Goal: Task Accomplishment & Management: Manage account settings

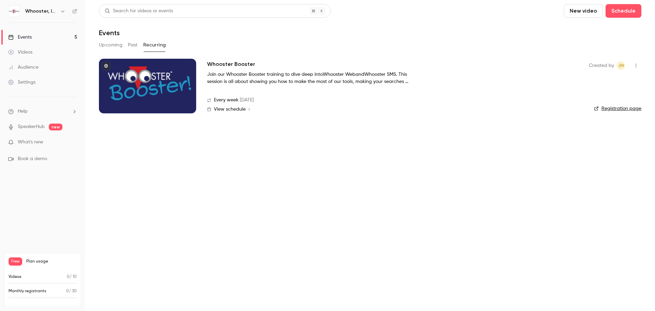
click at [36, 86] on link "Settings" at bounding box center [42, 82] width 85 height 15
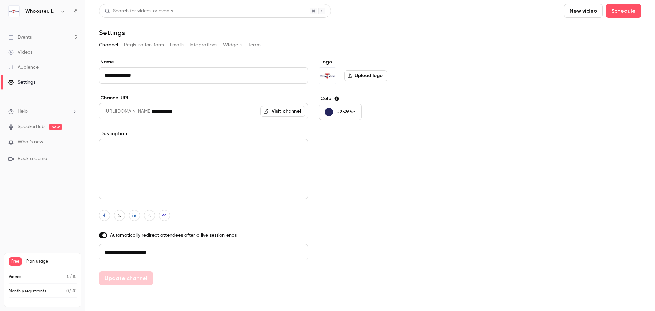
click at [22, 39] on div "Events" at bounding box center [20, 37] width 24 height 7
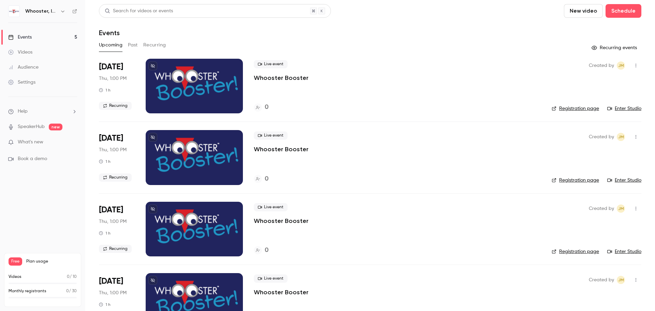
click at [209, 77] on div at bounding box center [194, 86] width 97 height 55
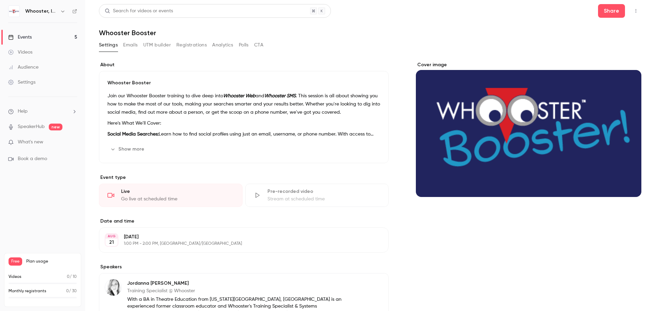
click at [37, 37] on link "Events 5" at bounding box center [42, 37] width 85 height 15
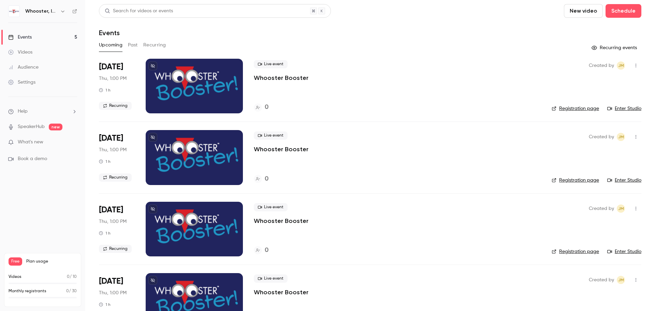
click at [150, 46] on button "Recurring" at bounding box center [154, 45] width 23 height 11
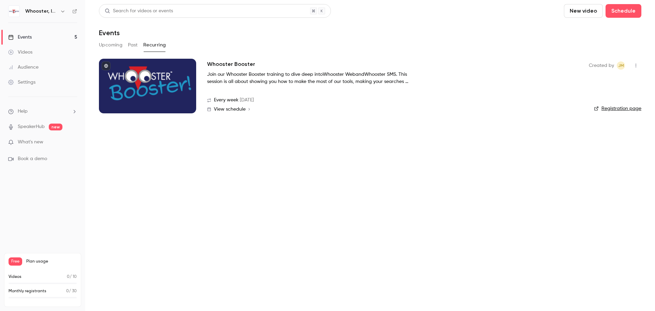
click at [336, 77] on p "Join our Whooster Booster training to dive deep into Whooster Web and Whooster …" at bounding box center [309, 78] width 205 height 14
click at [169, 80] on div at bounding box center [147, 86] width 97 height 55
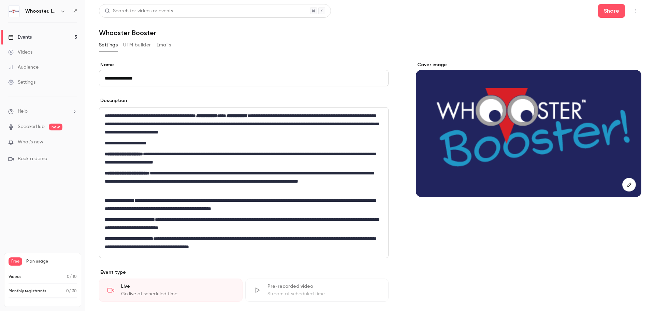
click at [634, 12] on icon "button" at bounding box center [636, 11] width 5 height 5
click at [432, 36] on div at bounding box center [327, 155] width 655 height 311
click at [35, 39] on link "Events 5" at bounding box center [42, 37] width 85 height 15
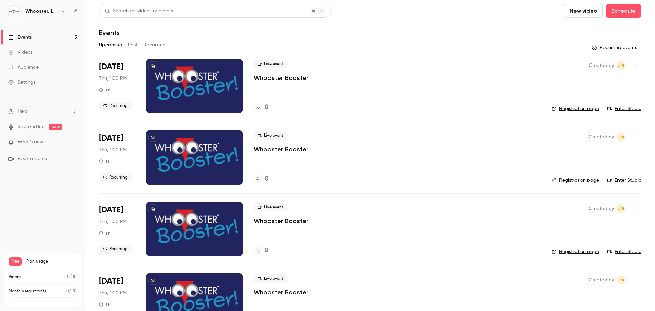
click at [582, 107] on link "Registration page" at bounding box center [575, 108] width 47 height 7
click at [30, 87] on link "Settings" at bounding box center [42, 82] width 85 height 15
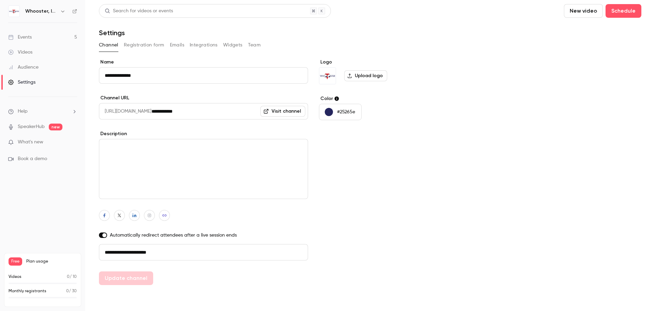
click at [153, 45] on button "Registration form" at bounding box center [144, 45] width 41 height 11
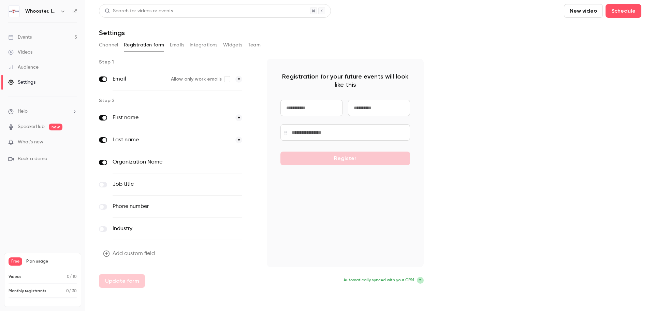
click at [252, 43] on button "Team" at bounding box center [254, 45] width 13 height 11
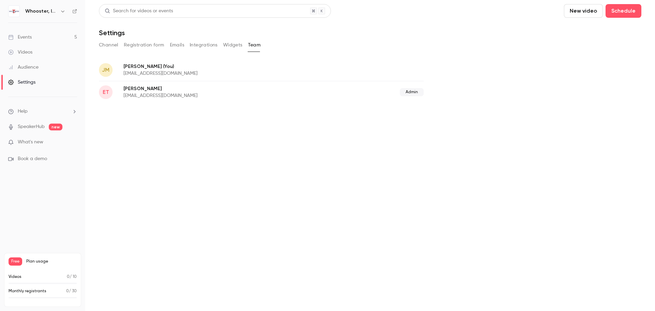
click at [31, 36] on div "Events" at bounding box center [20, 37] width 24 height 7
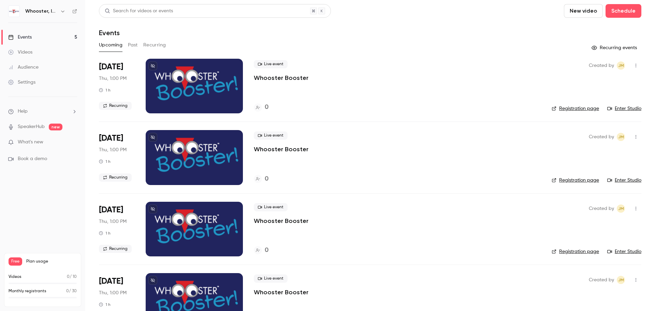
click at [36, 67] on div "Audience" at bounding box center [23, 67] width 30 height 7
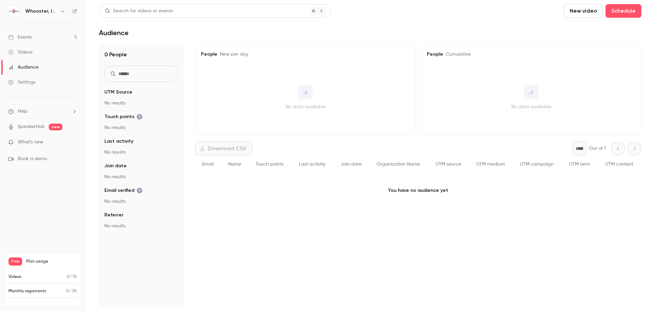
click at [30, 35] on div "Events" at bounding box center [20, 37] width 24 height 7
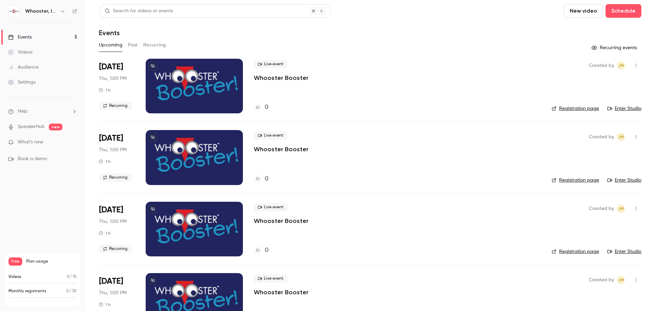
click at [43, 80] on link "Settings" at bounding box center [42, 82] width 85 height 15
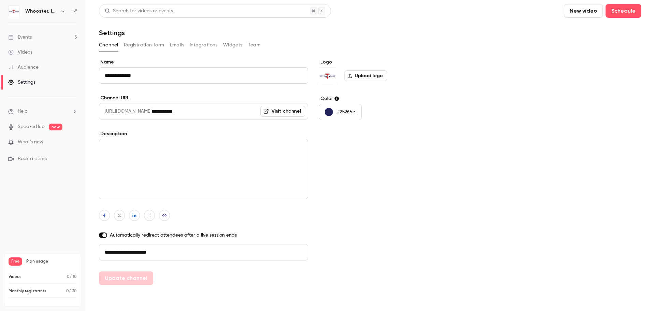
click at [159, 41] on button "Registration form" at bounding box center [144, 45] width 41 height 11
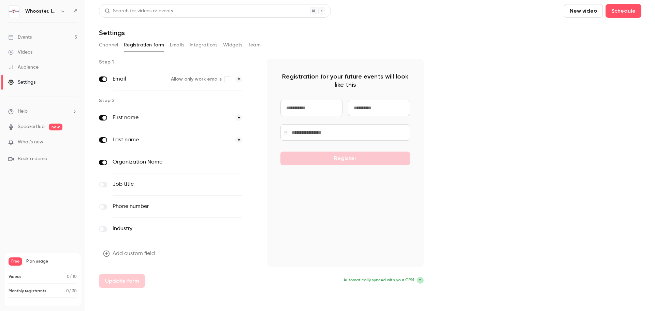
click at [174, 46] on button "Emails" at bounding box center [177, 45] width 14 height 11
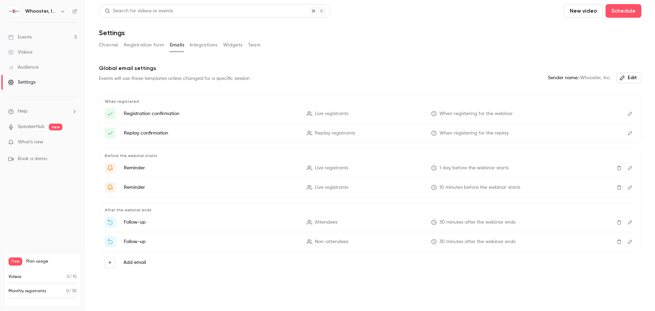
click at [140, 42] on button "Registration form" at bounding box center [144, 45] width 41 height 11
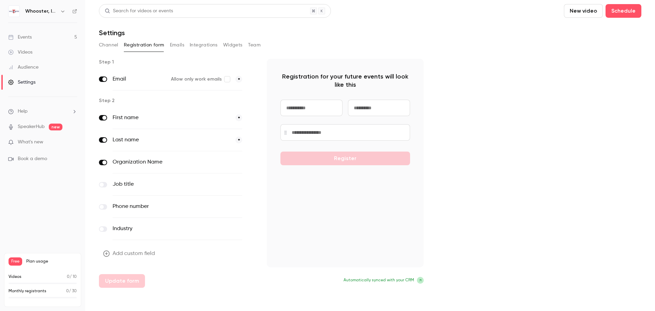
click at [203, 44] on button "Integrations" at bounding box center [204, 45] width 28 height 11
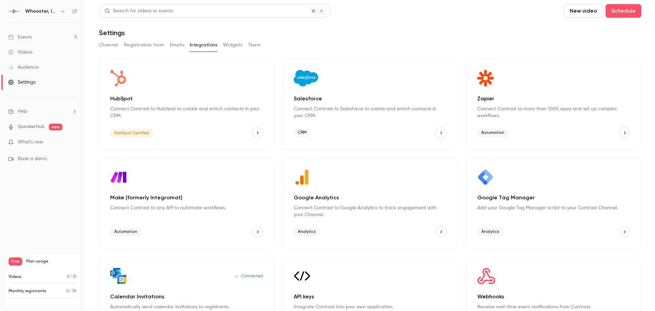
click at [146, 43] on button "Registration form" at bounding box center [144, 45] width 41 height 11
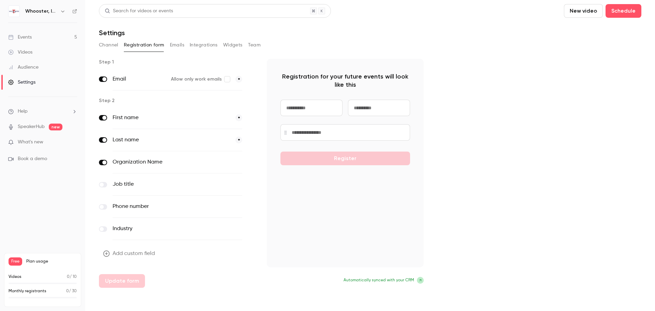
click at [235, 161] on button "optional" at bounding box center [231, 162] width 23 height 7
click at [126, 282] on button "Update form" at bounding box center [122, 281] width 46 height 14
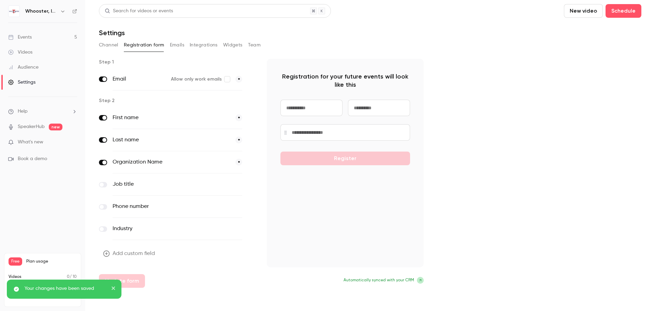
click at [37, 67] on div "Audience" at bounding box center [23, 67] width 30 height 7
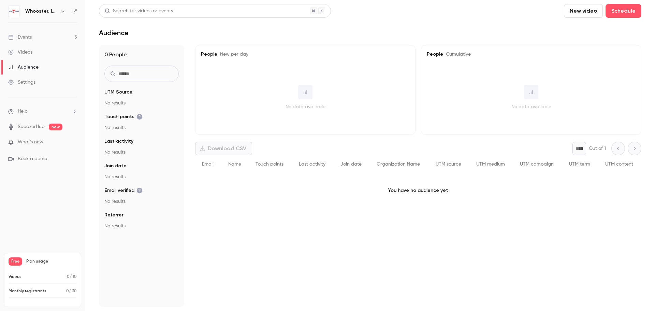
click at [29, 82] on div "Settings" at bounding box center [21, 82] width 27 height 7
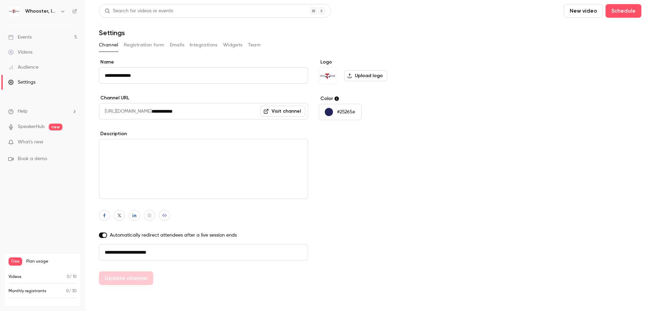
click at [178, 46] on button "Emails" at bounding box center [177, 45] width 14 height 11
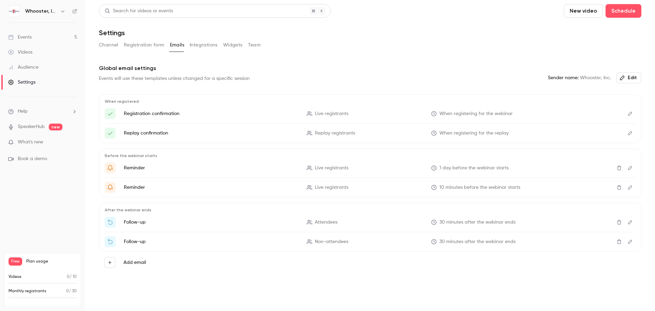
click at [632, 112] on icon "Edit" at bounding box center [630, 113] width 5 height 5
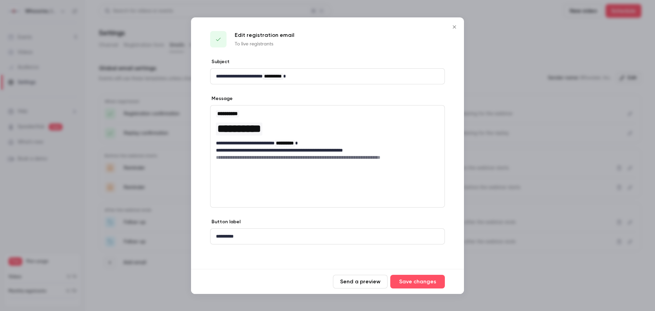
click at [270, 76] on p "**********" at bounding box center [327, 76] width 223 height 7
click at [420, 282] on button "Save changes" at bounding box center [418, 282] width 55 height 14
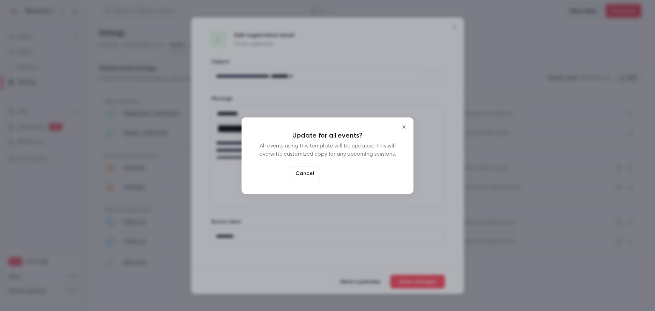
click at [355, 177] on button "Yes, update" at bounding box center [344, 174] width 43 height 14
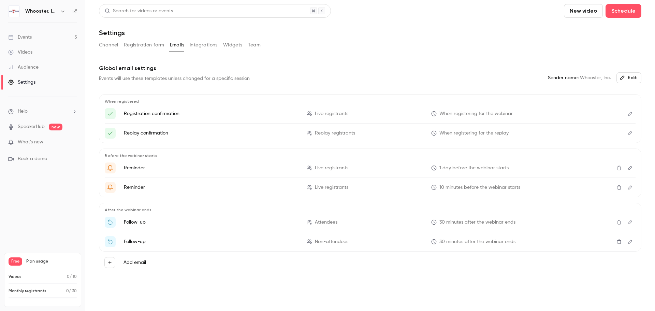
click at [25, 37] on div "Events" at bounding box center [20, 37] width 24 height 7
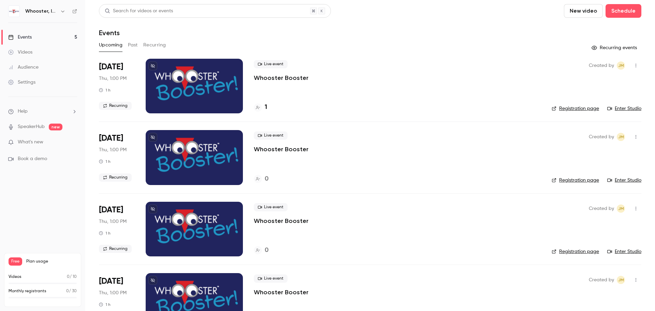
click at [217, 81] on div at bounding box center [194, 86] width 97 height 55
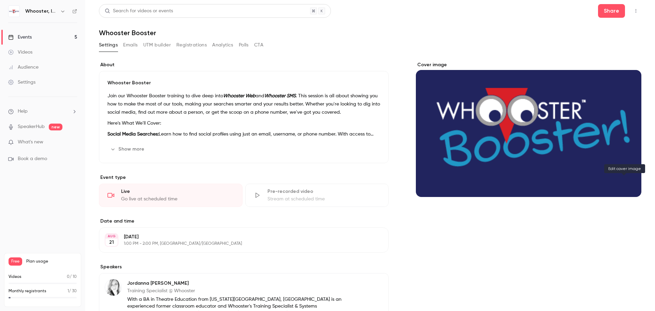
click at [626, 185] on icon "Cover image" at bounding box center [630, 184] width 8 height 5
click at [52, 35] on link "Events 5" at bounding box center [42, 37] width 85 height 15
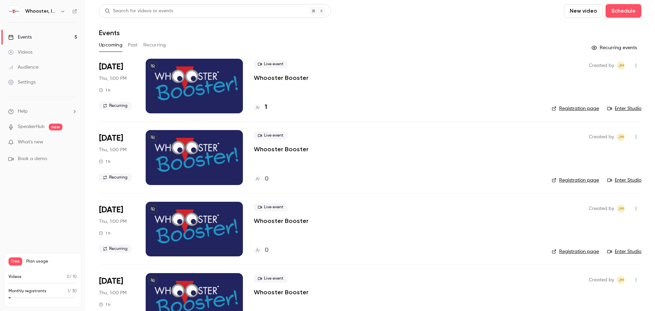
click at [190, 87] on div at bounding box center [194, 86] width 97 height 55
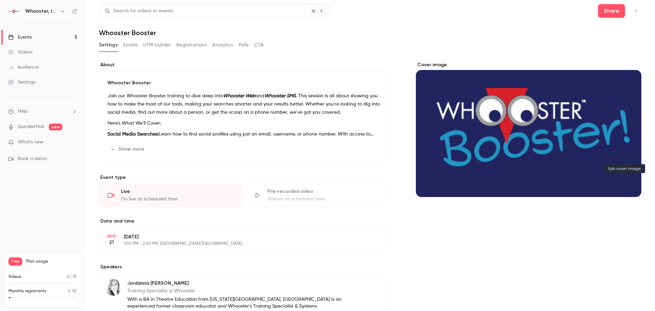
click at [626, 184] on icon "Cover image" at bounding box center [630, 184] width 8 height 5
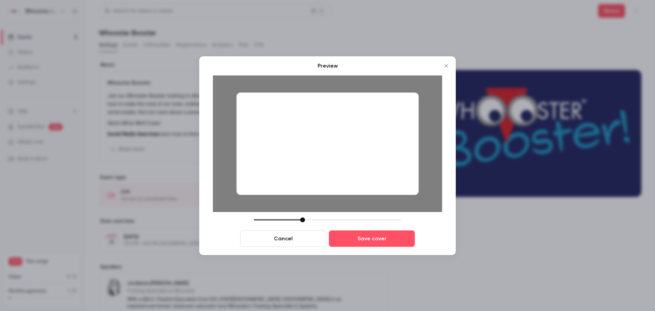
drag, startPoint x: 340, startPoint y: 157, endPoint x: 321, endPoint y: 152, distance: 19.7
click at [321, 152] on div at bounding box center [328, 143] width 182 height 102
drag, startPoint x: 303, startPoint y: 219, endPoint x: 291, endPoint y: 218, distance: 11.7
click at [291, 218] on div at bounding box center [290, 219] width 5 height 5
drag, startPoint x: 329, startPoint y: 153, endPoint x: 329, endPoint y: 157, distance: 4.1
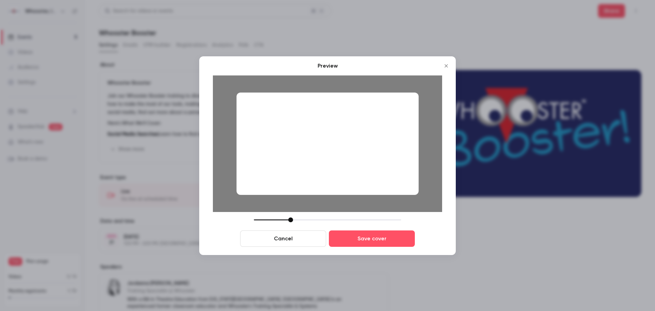
click at [329, 157] on div at bounding box center [328, 143] width 182 height 102
drag, startPoint x: 291, startPoint y: 220, endPoint x: 288, endPoint y: 228, distance: 8.3
click at [288, 228] on div "Cancel Save cover" at bounding box center [327, 231] width 229 height 29
drag, startPoint x: 326, startPoint y: 133, endPoint x: 288, endPoint y: 164, distance: 48.5
click at [288, 164] on div at bounding box center [328, 143] width 182 height 102
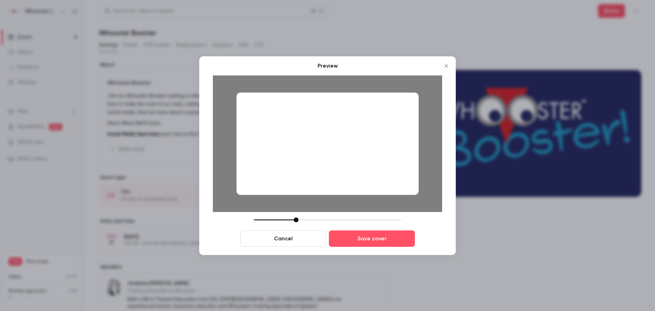
drag, startPoint x: 286, startPoint y: 218, endPoint x: 295, endPoint y: 224, distance: 9.8
click at [295, 224] on div "Cancel Save cover" at bounding box center [327, 231] width 229 height 29
drag, startPoint x: 321, startPoint y: 164, endPoint x: 319, endPoint y: 151, distance: 13.0
click at [319, 151] on div at bounding box center [328, 143] width 182 height 102
drag, startPoint x: 297, startPoint y: 217, endPoint x: 291, endPoint y: 217, distance: 6.2
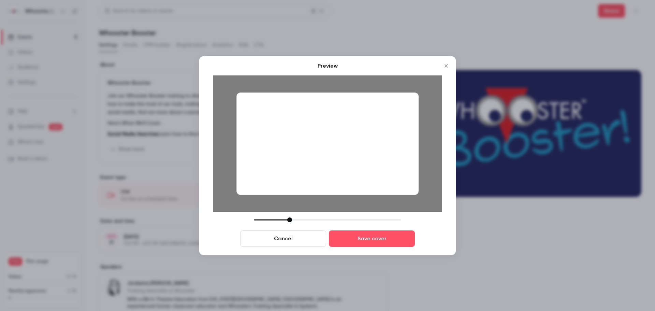
click at [291, 217] on div "Preview Cancel Save cover" at bounding box center [327, 154] width 229 height 185
click at [310, 154] on div at bounding box center [328, 143] width 182 height 102
drag, startPoint x: 290, startPoint y: 219, endPoint x: 315, endPoint y: 224, distance: 26.4
click at [315, 224] on div "Cancel Save cover" at bounding box center [327, 231] width 229 height 29
drag, startPoint x: 302, startPoint y: 140, endPoint x: 323, endPoint y: 171, distance: 37.1
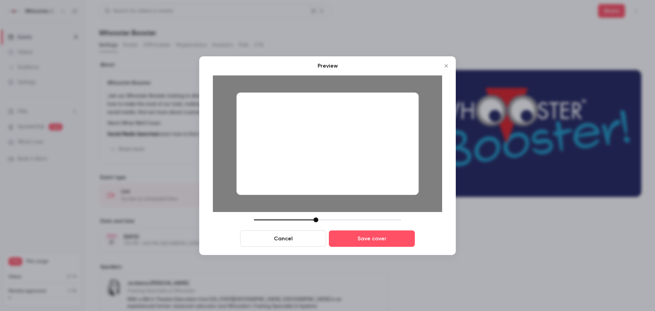
click at [323, 171] on div at bounding box center [328, 143] width 182 height 102
click at [370, 238] on button "Save cover" at bounding box center [372, 238] width 86 height 16
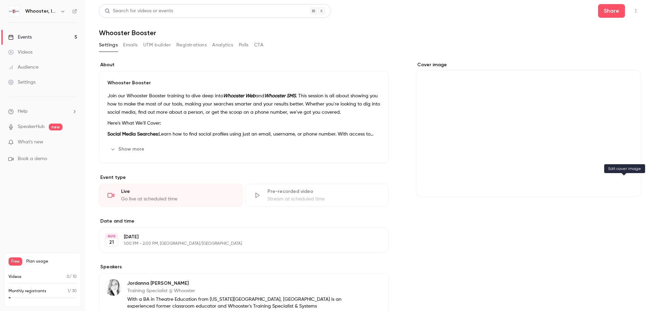
click at [627, 183] on icon "Cover image" at bounding box center [630, 184] width 8 height 5
click at [589, 143] on div "Cover image" at bounding box center [529, 129] width 226 height 136
click at [0, 0] on input "Cover image" at bounding box center [0, 0] width 0 height 0
click at [616, 230] on div "Cover image" at bounding box center [529, 221] width 226 height 320
click at [626, 184] on icon "Cover image" at bounding box center [630, 184] width 8 height 5
